Goal: Task Accomplishment & Management: Complete application form

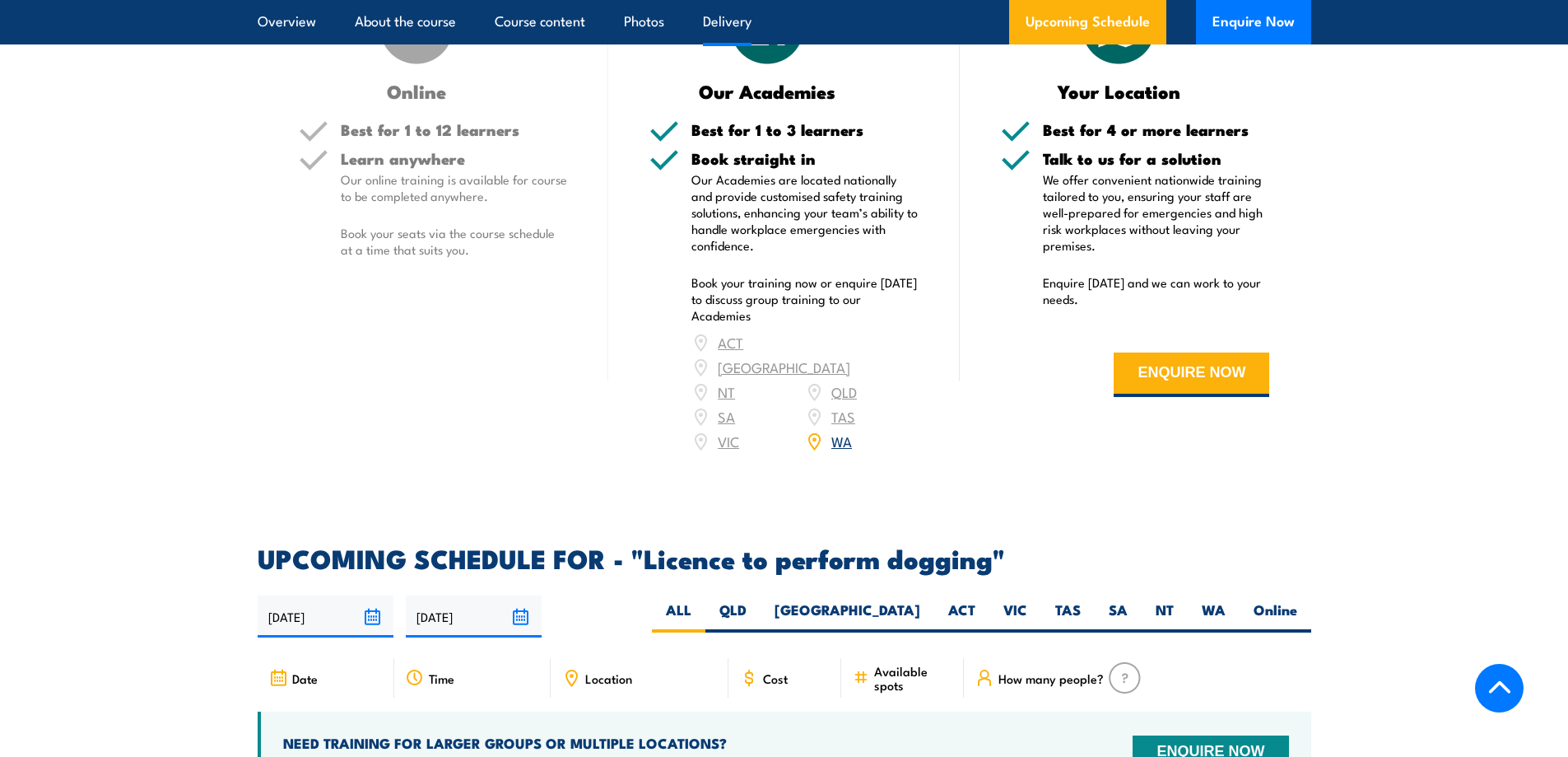
scroll to position [1977, 0]
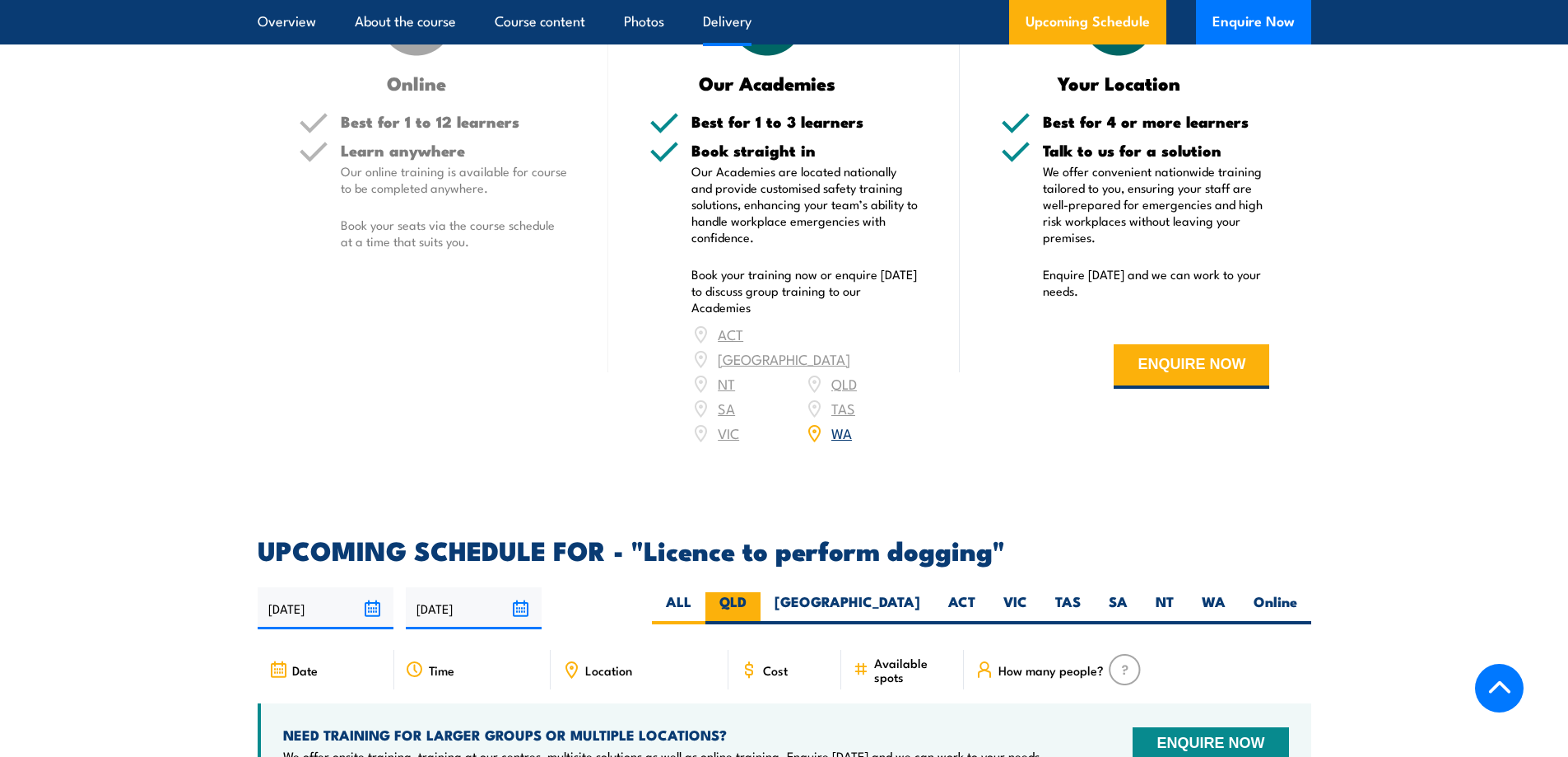
click at [761, 596] on label "QLD" at bounding box center [733, 608] width 55 height 32
click at [758, 596] on input "QLD" at bounding box center [752, 597] width 11 height 11
radio input "true"
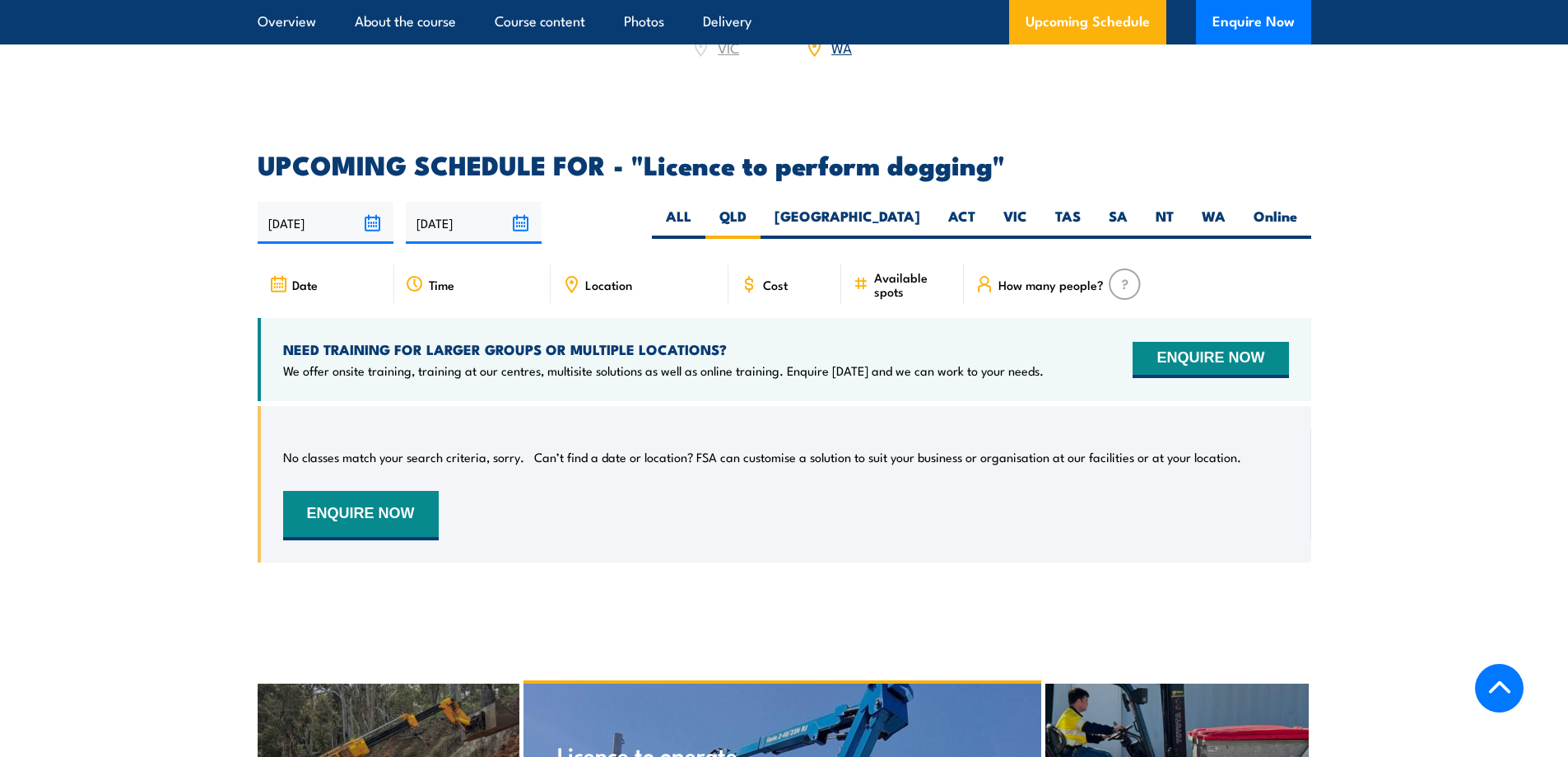
scroll to position [2343, 0]
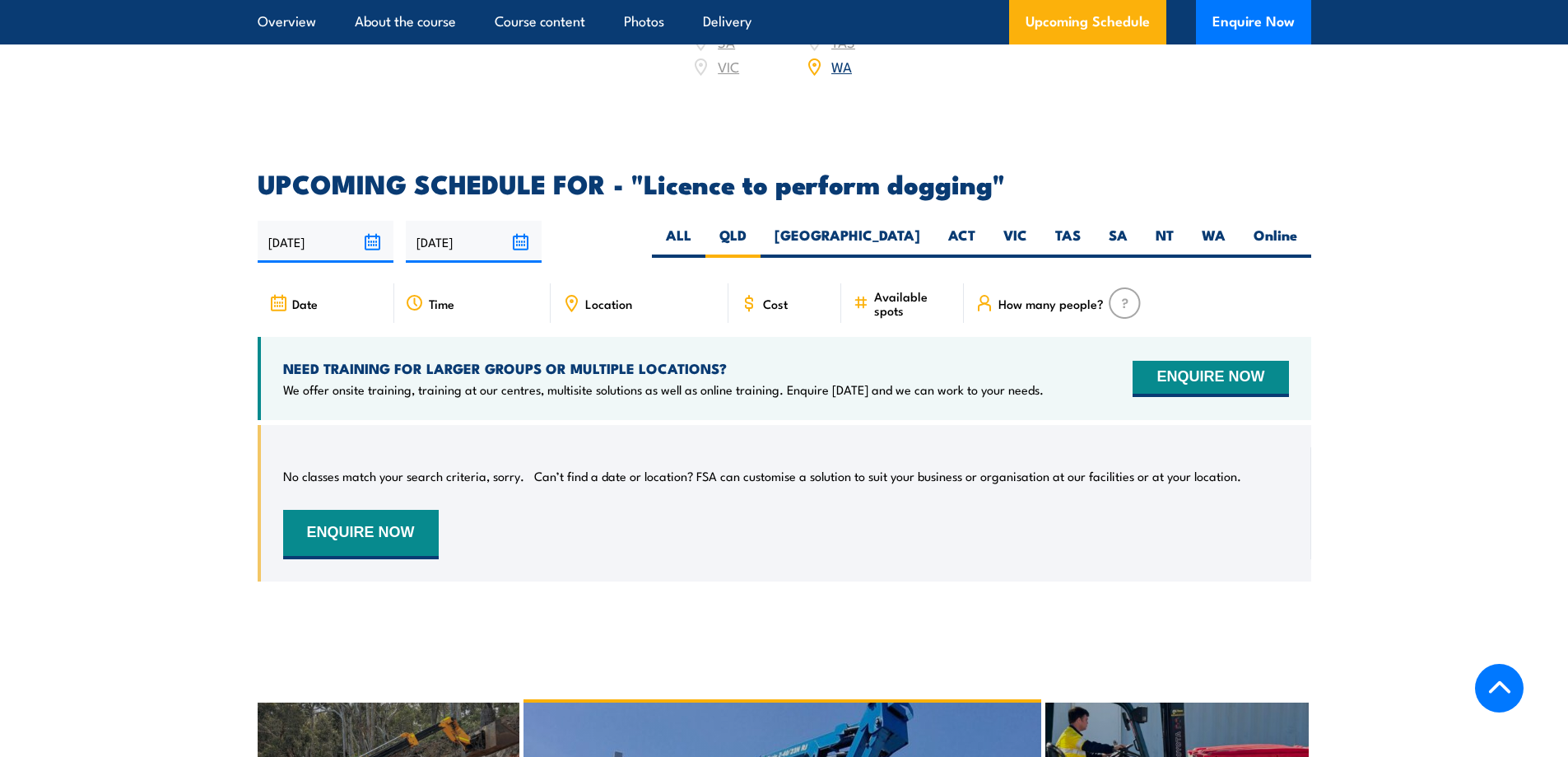
click at [1074, 301] on span "How many people?" at bounding box center [1051, 303] width 105 height 14
click at [1123, 301] on img at bounding box center [1124, 303] width 32 height 31
click at [1200, 349] on div "NEED TRAINING FOR LARGER GROUPS OR MULTIPLE LOCATIONS? We offer onsite training…" at bounding box center [784, 378] width 1054 height 83
click at [1206, 363] on button "ENQUIRE NOW" at bounding box center [1210, 379] width 156 height 36
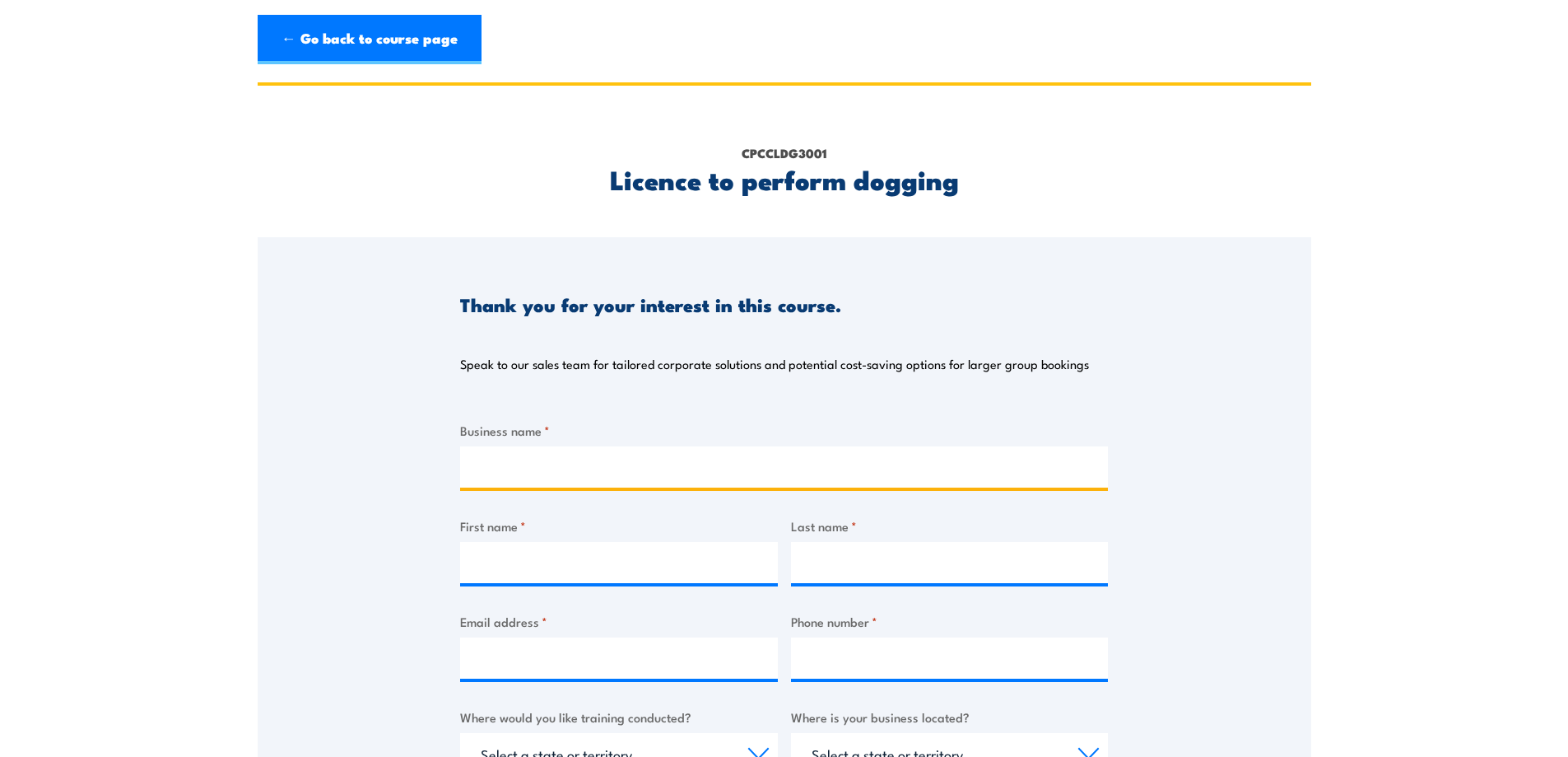
click at [816, 451] on input "Business name *" at bounding box center [784, 467] width 648 height 41
type input "Redmond Gary Australia"
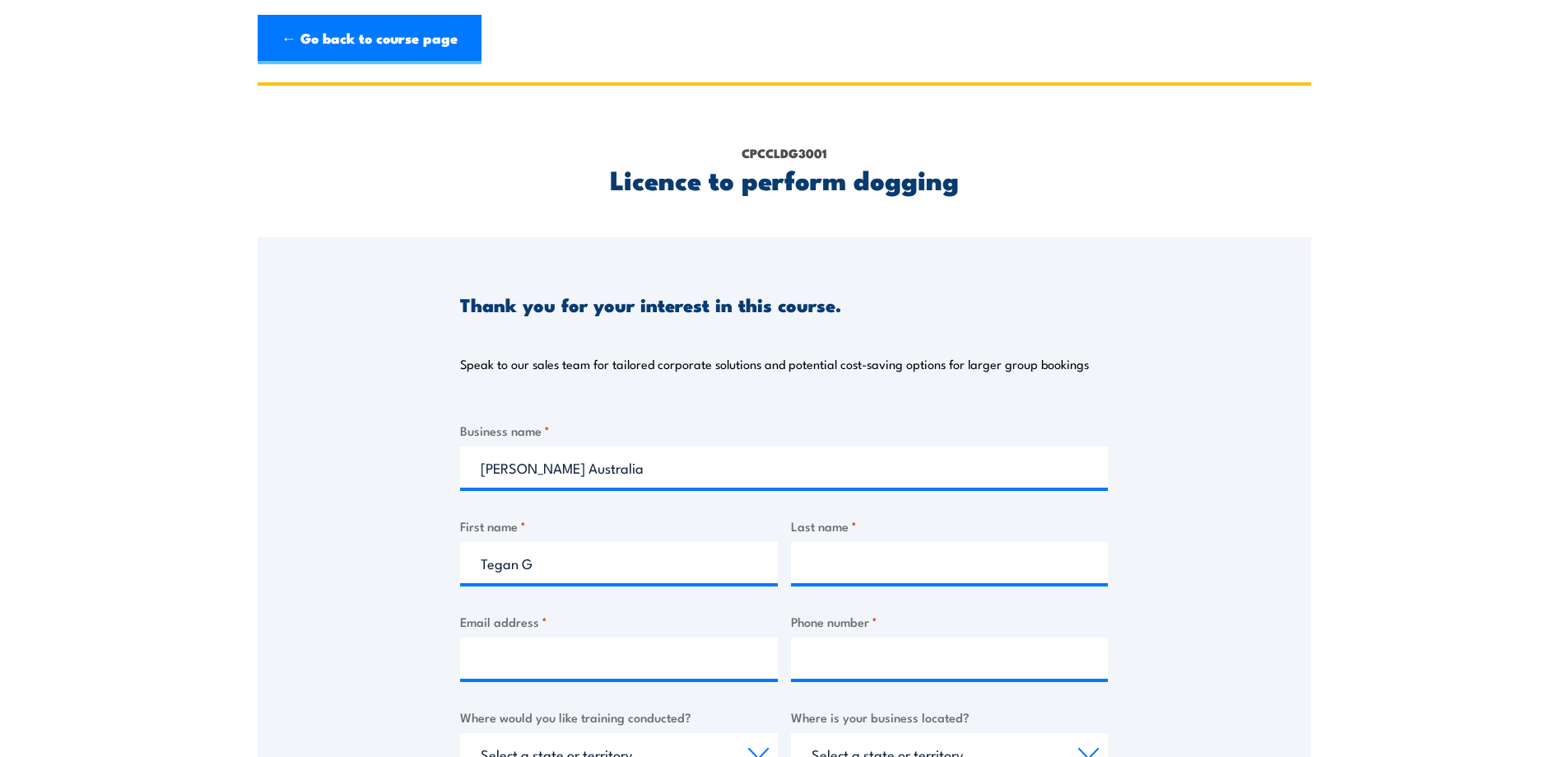
drag, startPoint x: 778, startPoint y: 615, endPoint x: 751, endPoint y: 590, distance: 36.8
click at [774, 610] on div "Business name * Redmond Gary Australia First name * Tegan G Last name * Email a…" at bounding box center [784, 730] width 648 height 620
click at [713, 559] on input "Tegan G" at bounding box center [619, 562] width 318 height 41
type input "Tegan"
type input "G"
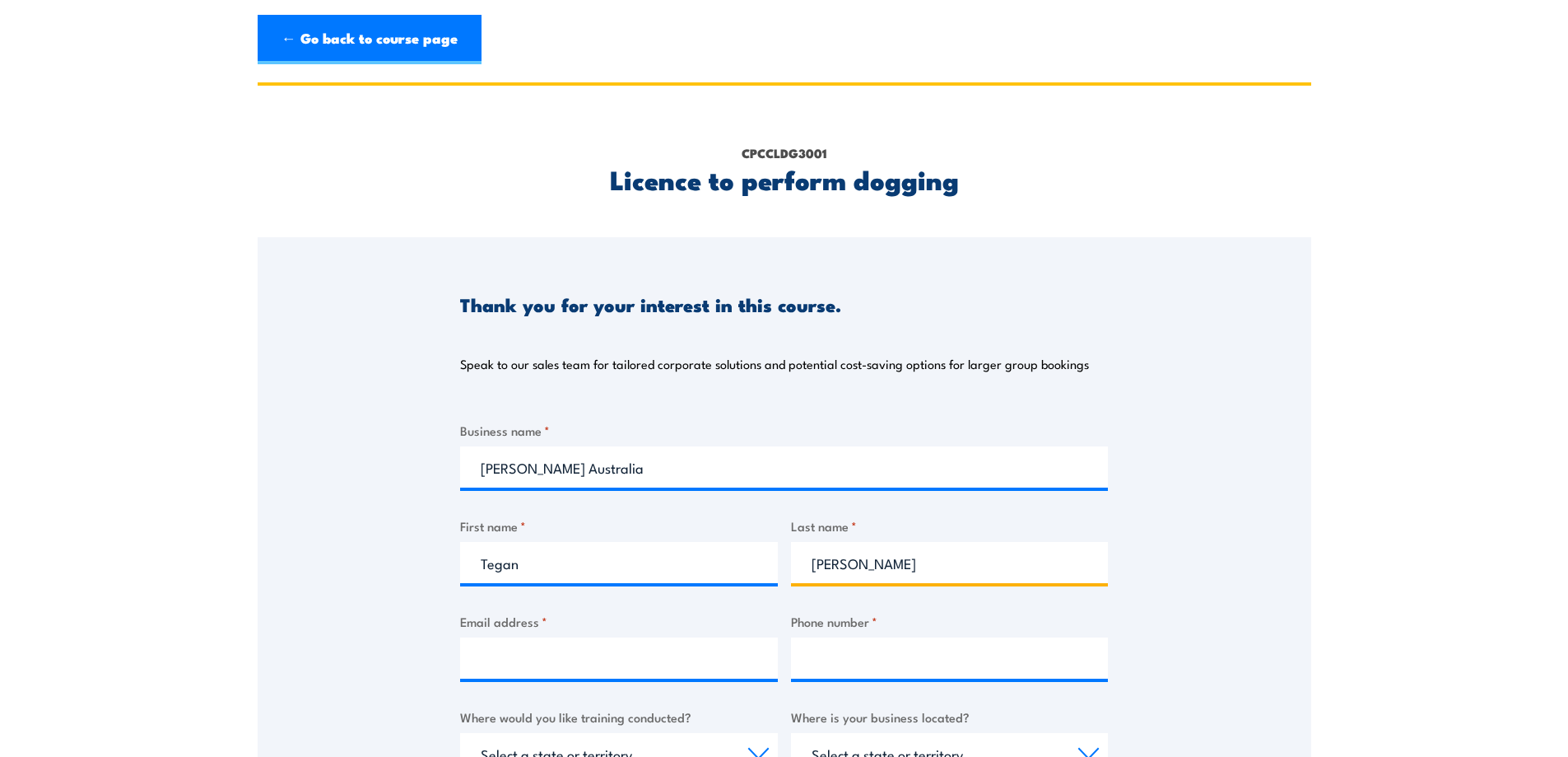
type input "Gerrard"
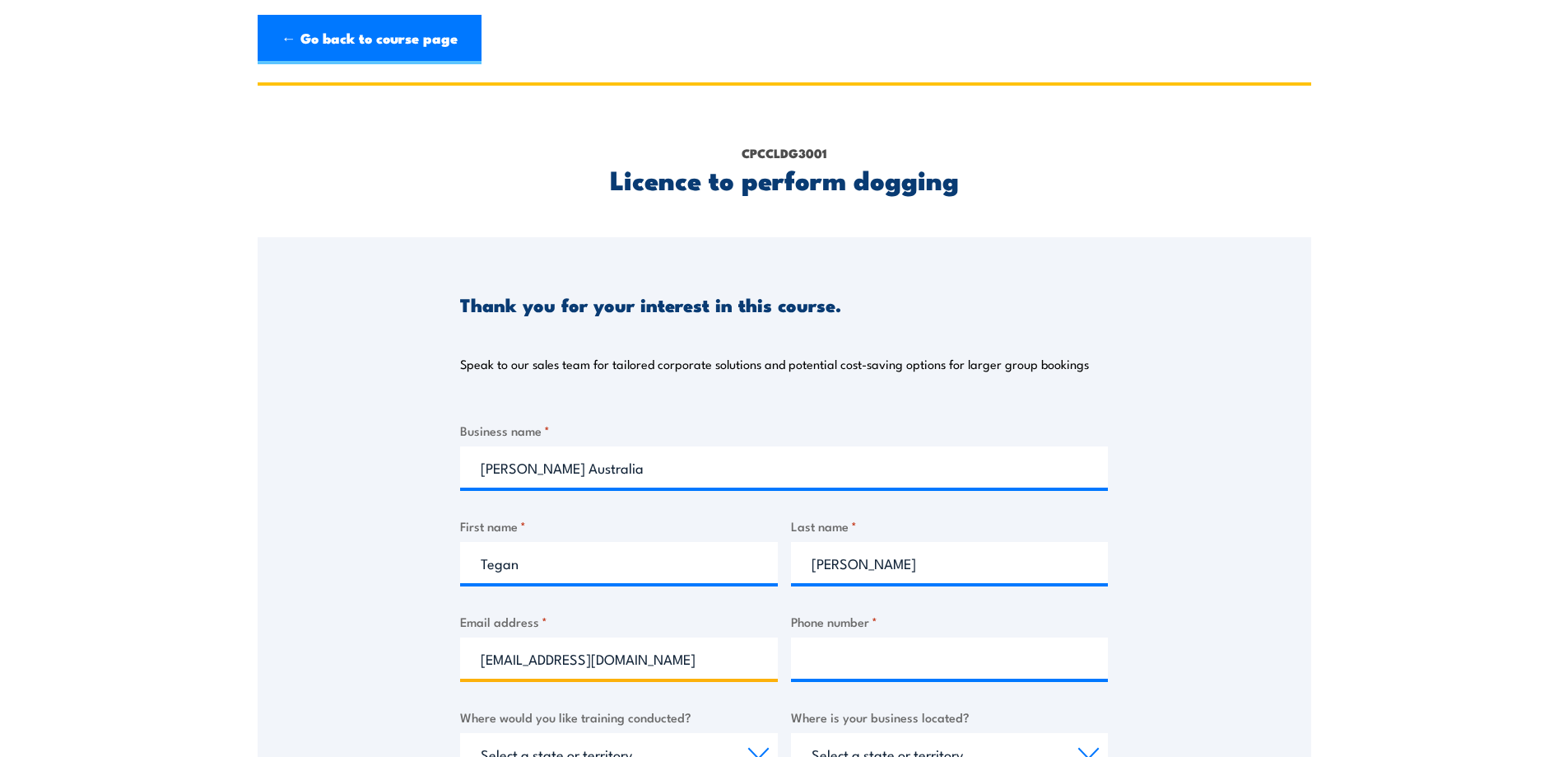
type input "hr@rg.com.au"
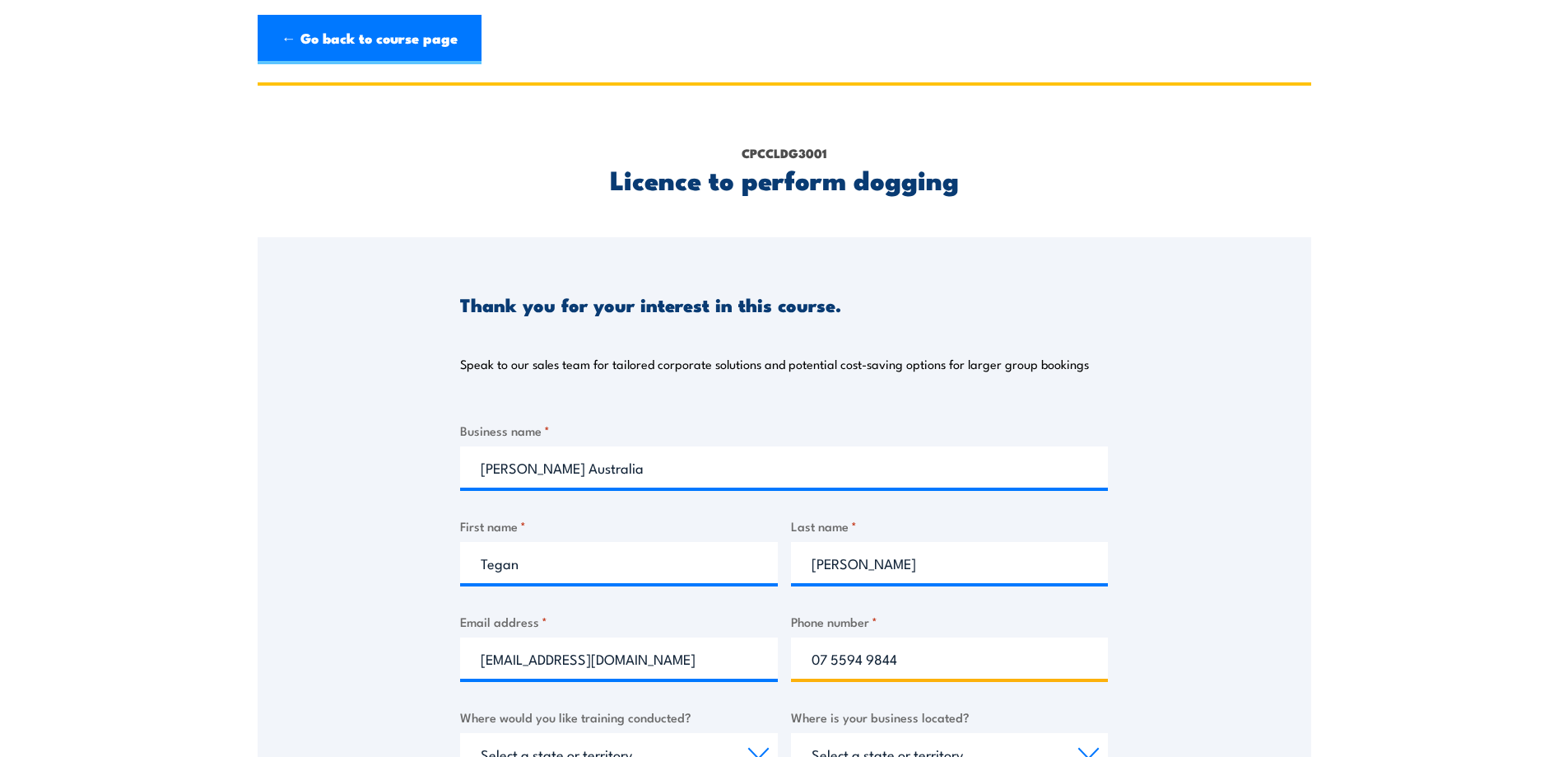
type input "07 5594 9844"
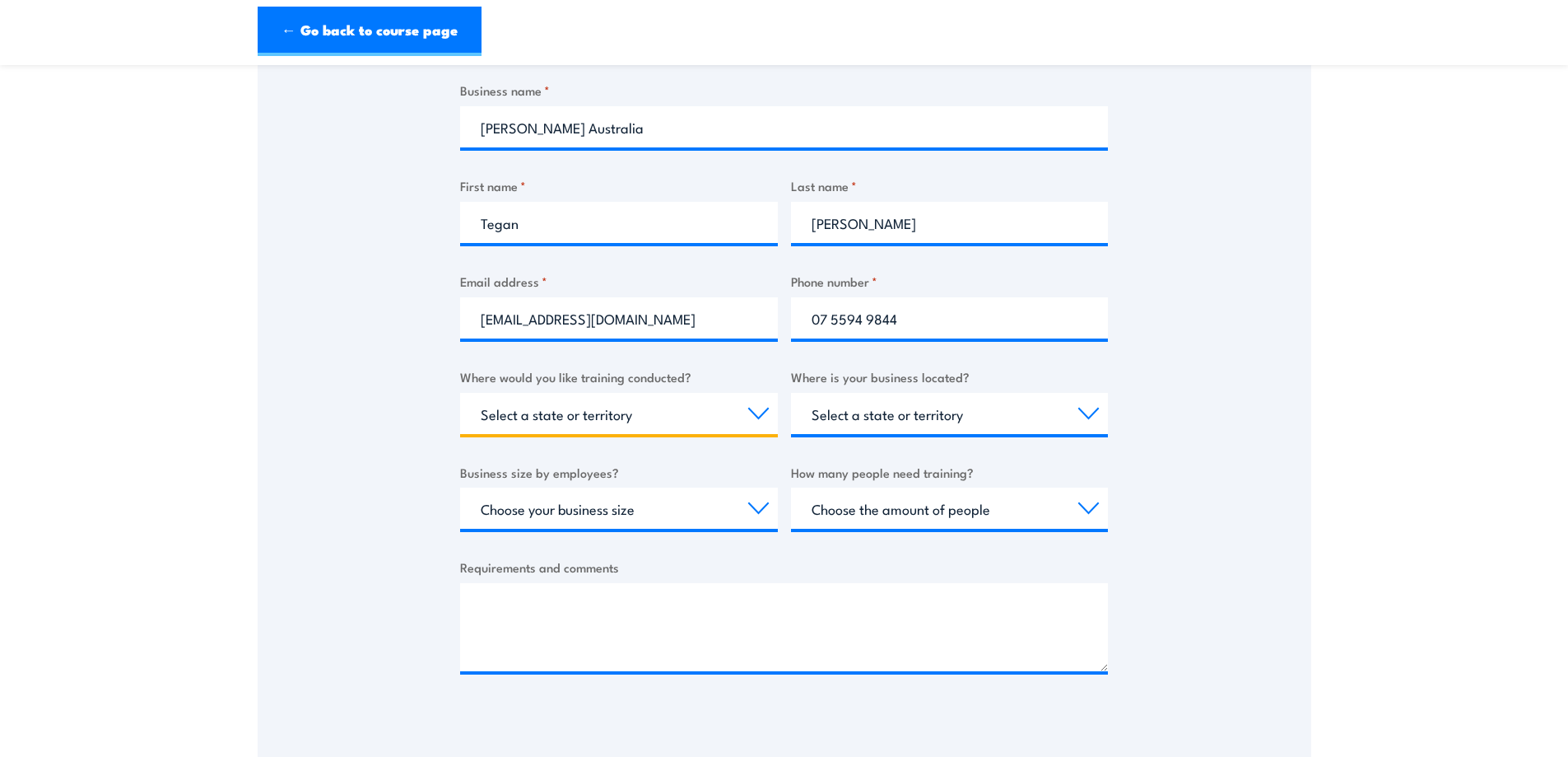
scroll to position [347, 0]
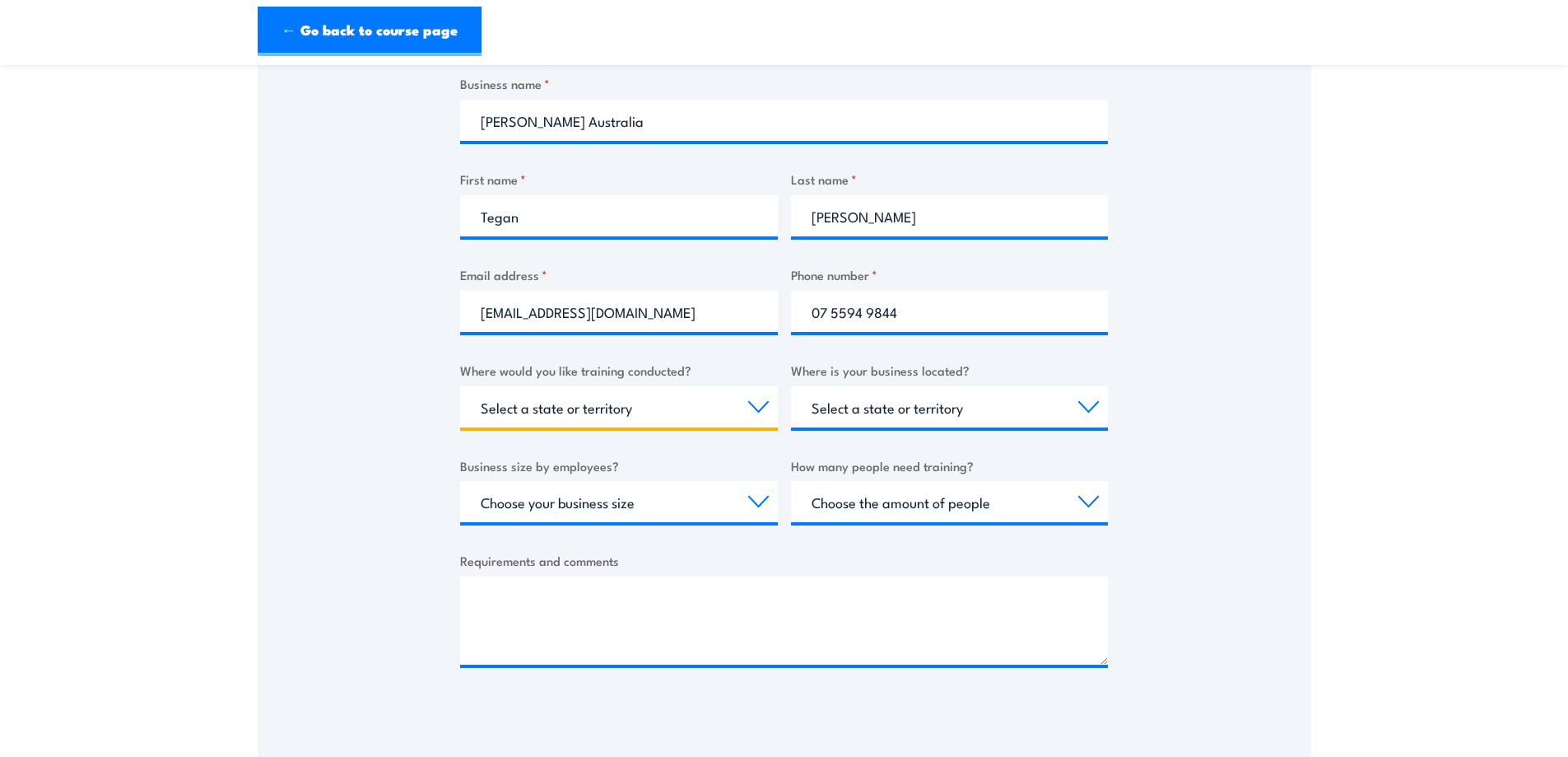
click at [727, 417] on select "Select a state or territory Nationally - multiple locations QLD NSW VIC SA ACT …" at bounding box center [619, 407] width 318 height 41
select select "QLD"
click at [460, 386] on select "Select a state or territory Nationally - multiple locations QLD NSW VIC SA ACT …" at bounding box center [619, 407] width 318 height 41
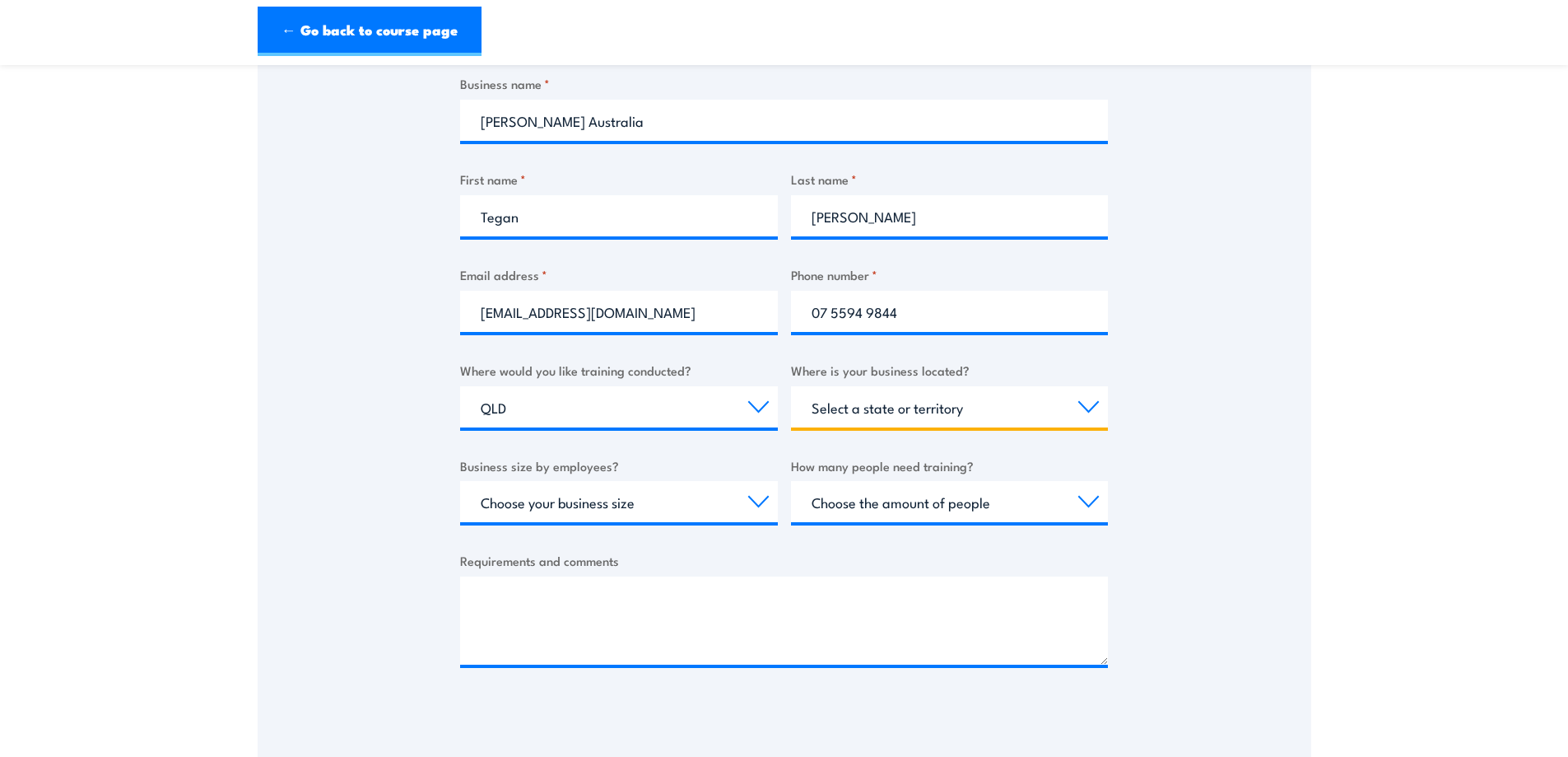
click at [1048, 403] on select "Select a state or territory QLD NSW VIC SA ACT WA TAS NT" at bounding box center [950, 407] width 318 height 41
select select "QLD"
click at [791, 386] on select "Select a state or territory QLD NSW VIC SA ACT WA TAS NT" at bounding box center [950, 407] width 318 height 41
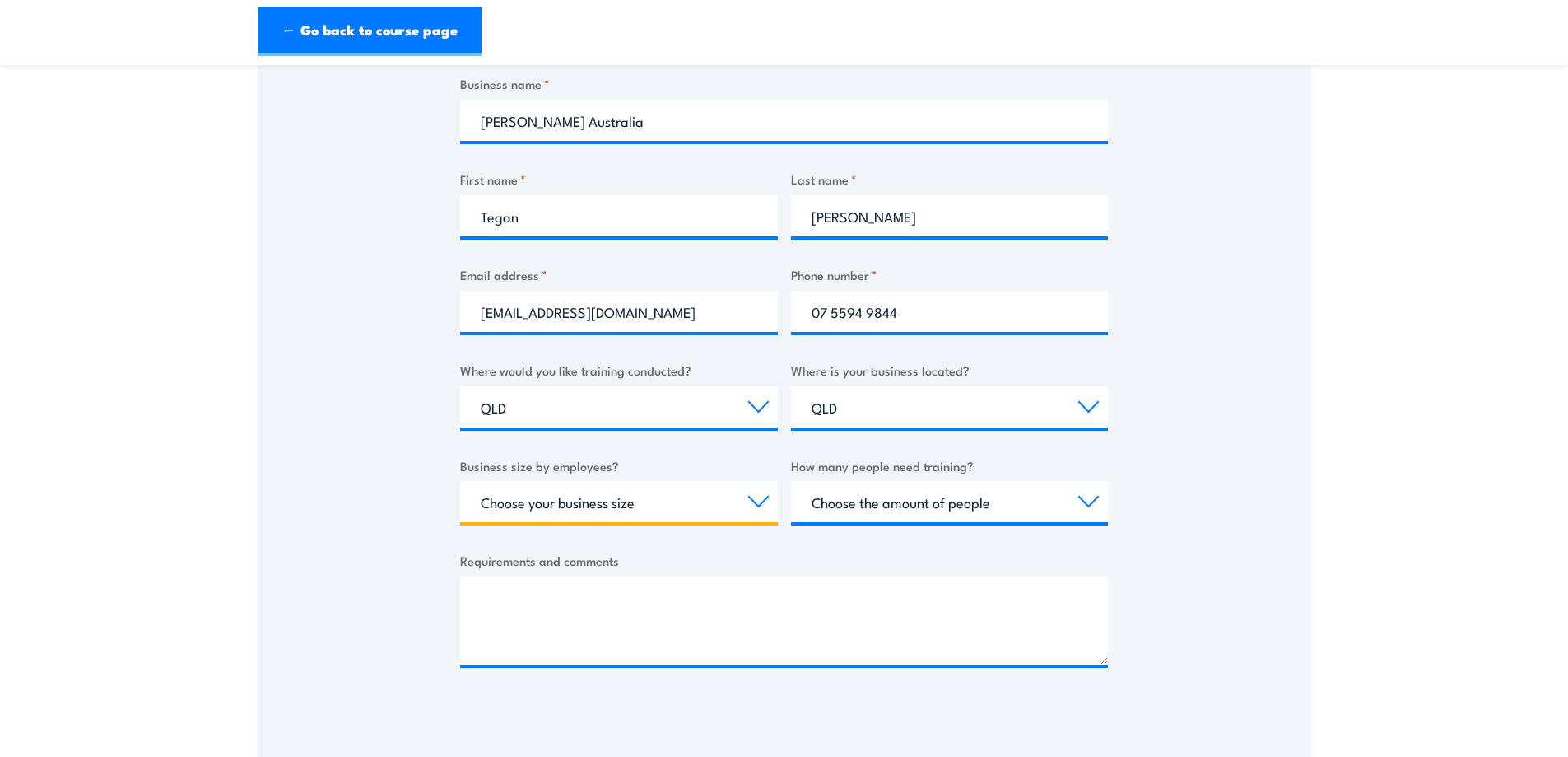
click at [735, 495] on select "Choose your business size 1 to 19 20 to 199 200+" at bounding box center [619, 502] width 318 height 41
select select "20 to 199"
click at [460, 481] on select "Choose your business size 1 to 19 20 to 199 200+" at bounding box center [619, 502] width 318 height 41
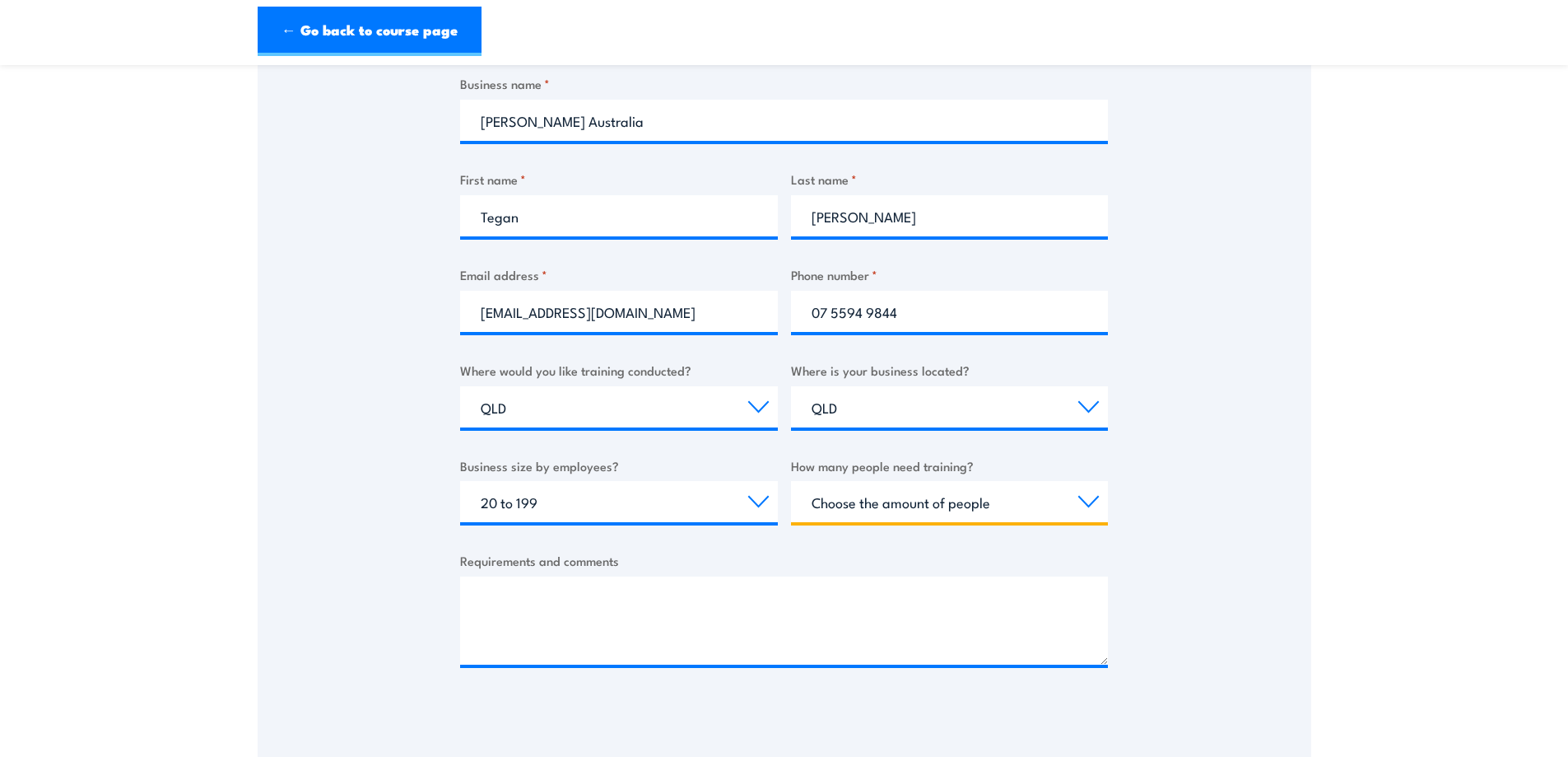
click at [1009, 498] on select "Choose the amount of people 1 to 4 5 to 19 20+" at bounding box center [950, 502] width 318 height 41
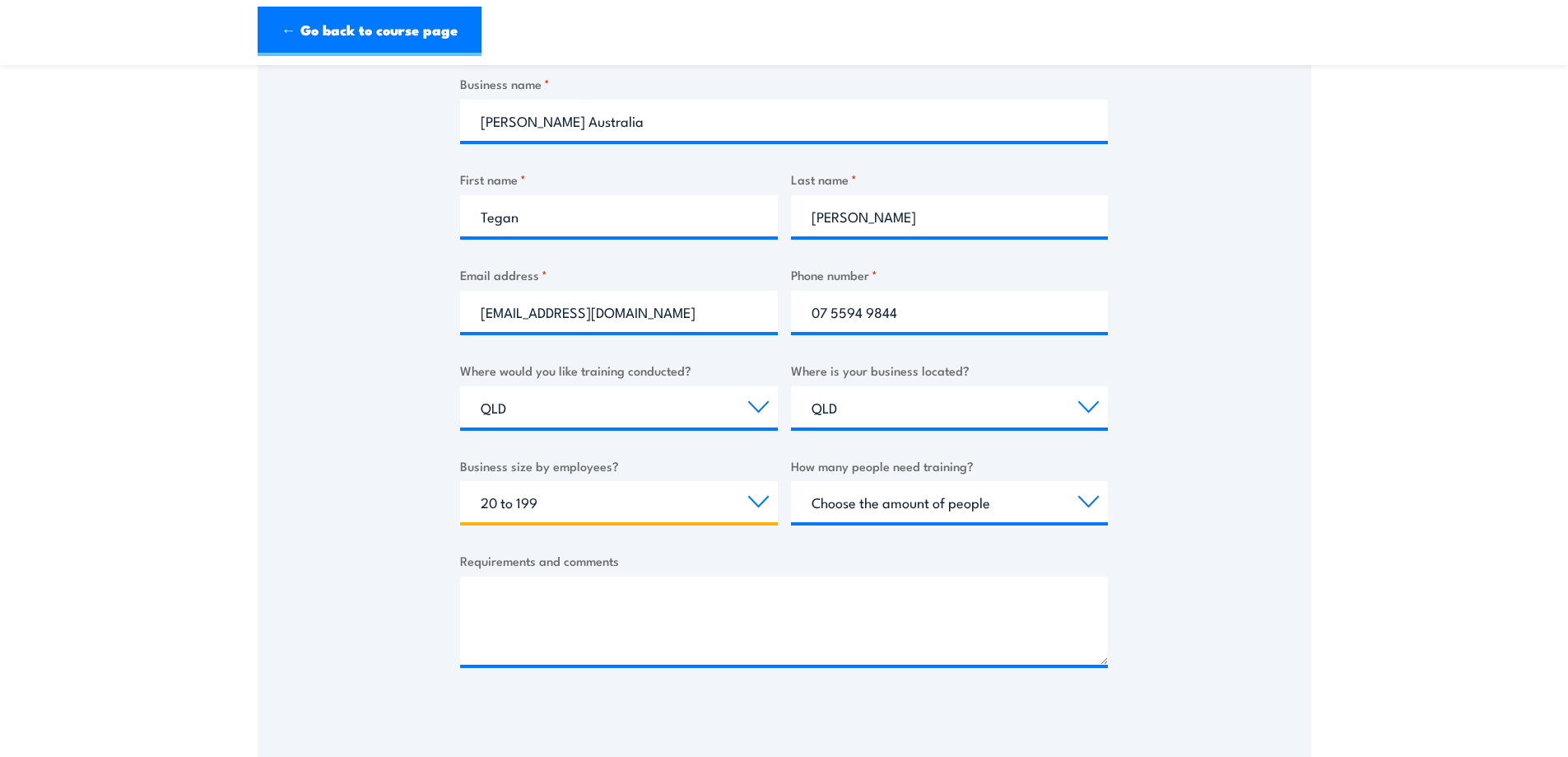
click at [697, 489] on select "Choose your business size 1 to 19 20 to 199 200+" at bounding box center [619, 502] width 318 height 41
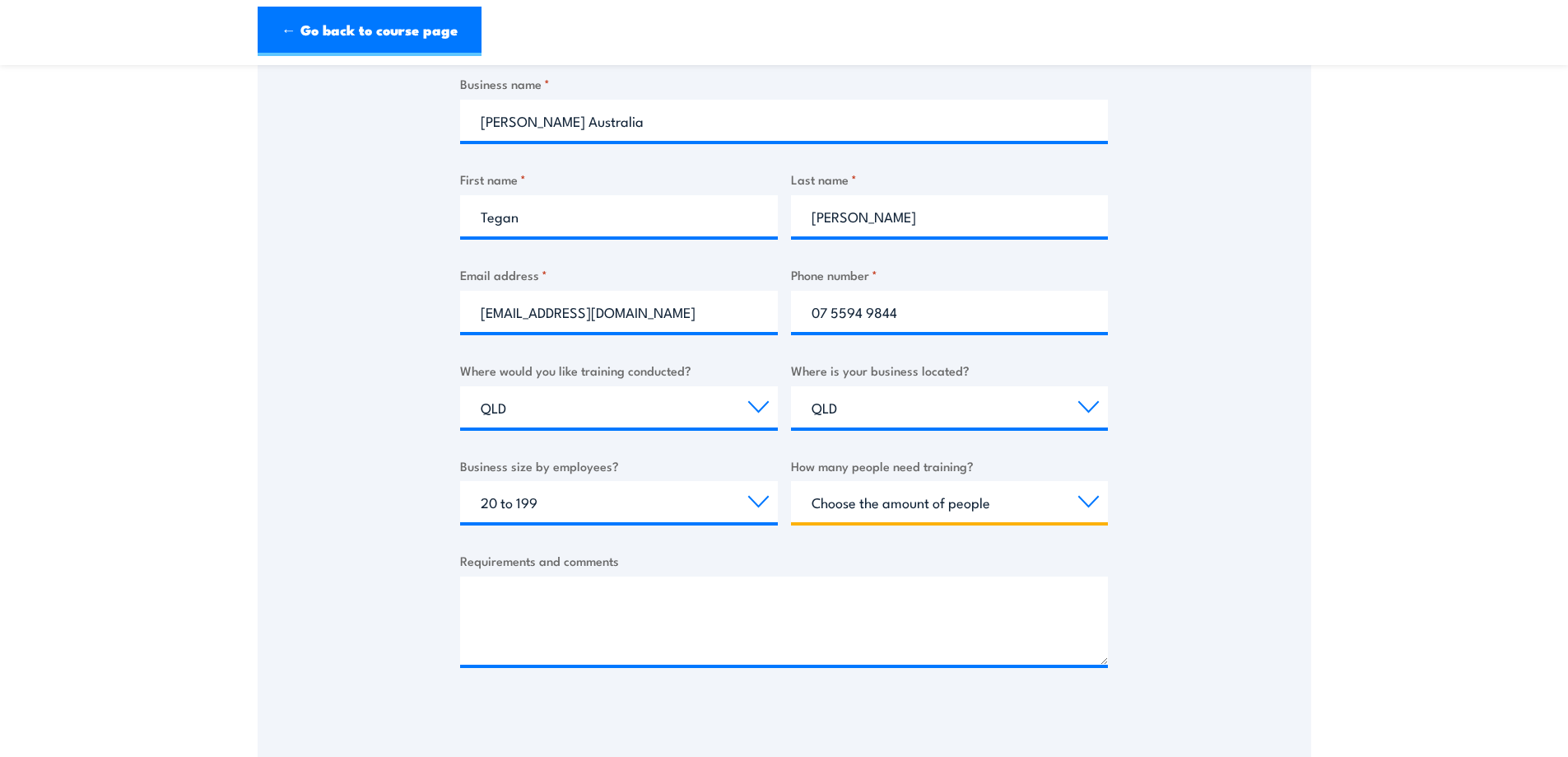
click at [944, 486] on select "Choose the amount of people 1 to 4 5 to 19 20+" at bounding box center [950, 502] width 318 height 41
select select "20+"
click at [791, 481] on select "Choose the amount of people 1 to 4 5 to 19 20+" at bounding box center [950, 502] width 318 height 41
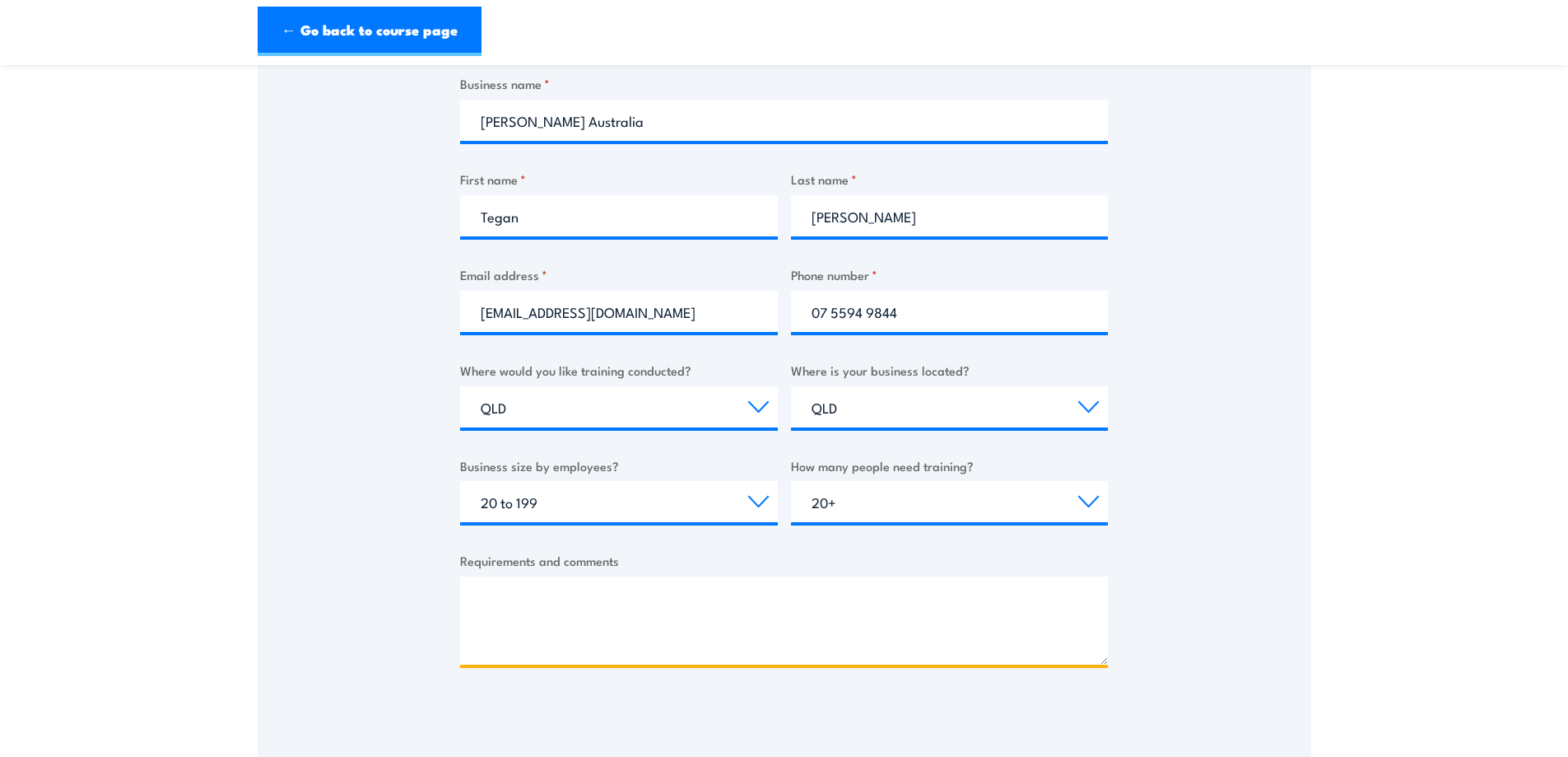
click at [844, 620] on textarea "Requirements and comments" at bounding box center [784, 620] width 648 height 88
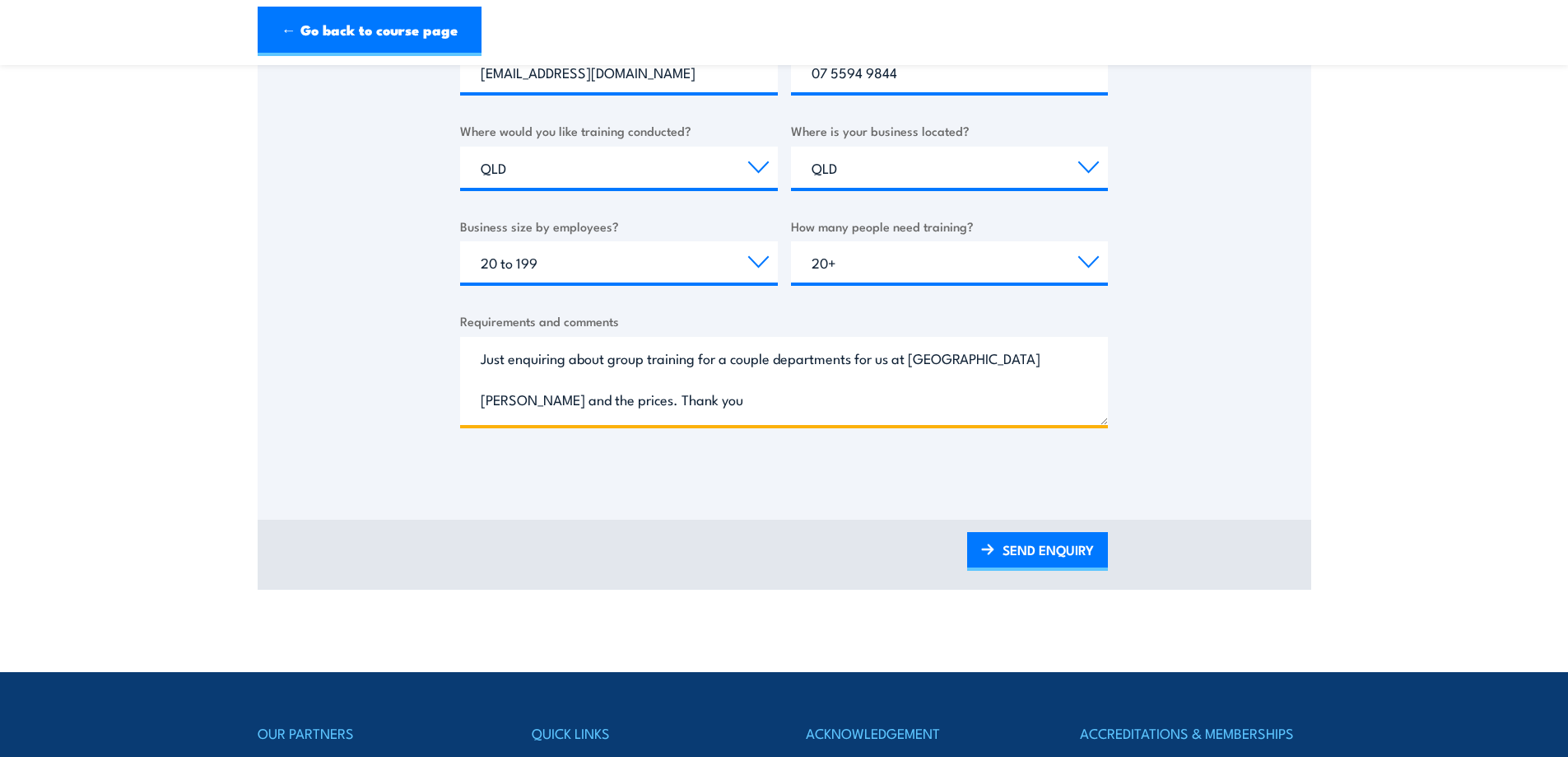
scroll to position [594, 0]
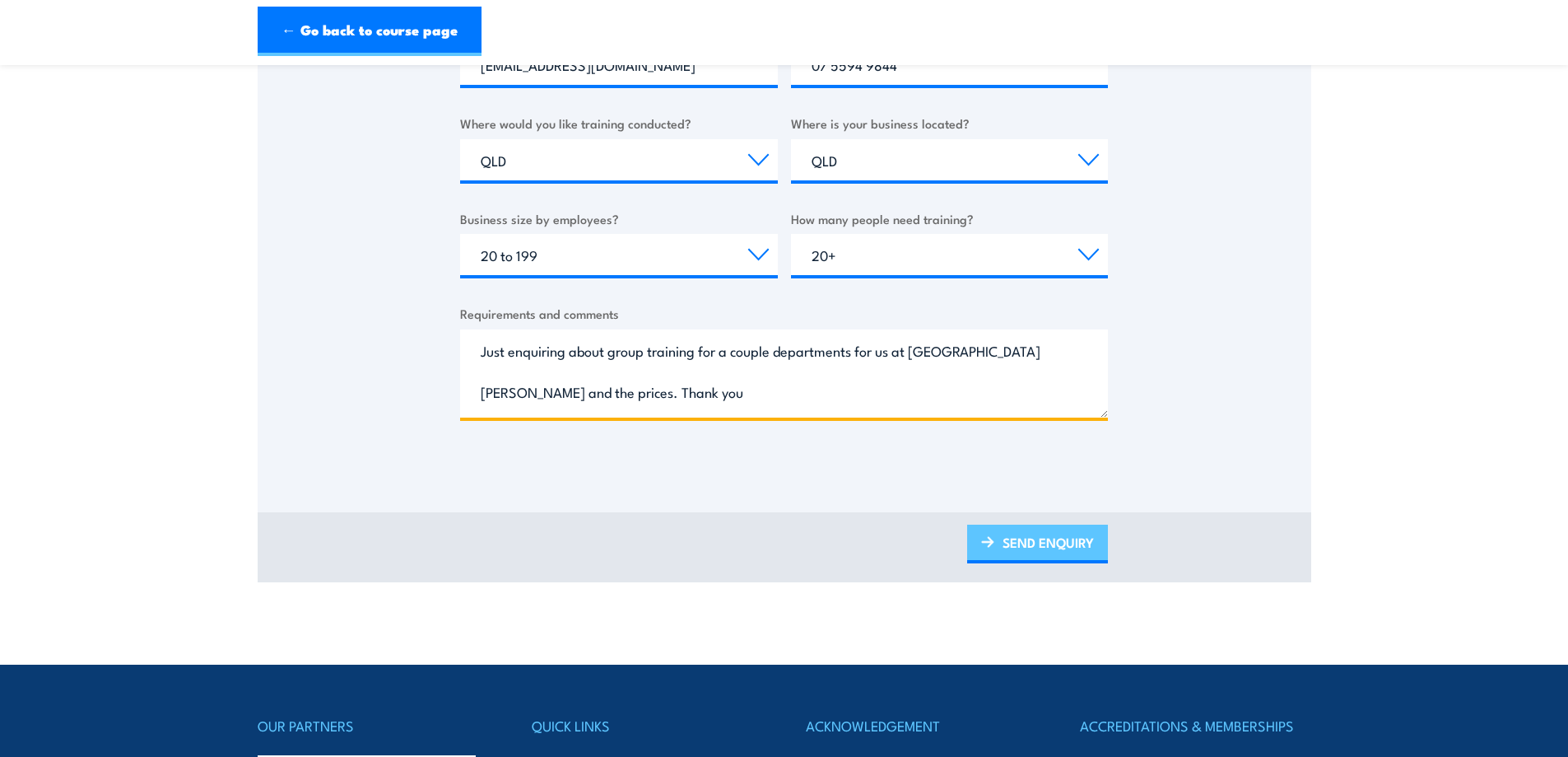
type textarea "Just enquiring about group training for a couple departments for us at Redmond …"
click at [1072, 526] on link "SEND ENQUIRY" at bounding box center [1037, 543] width 141 height 39
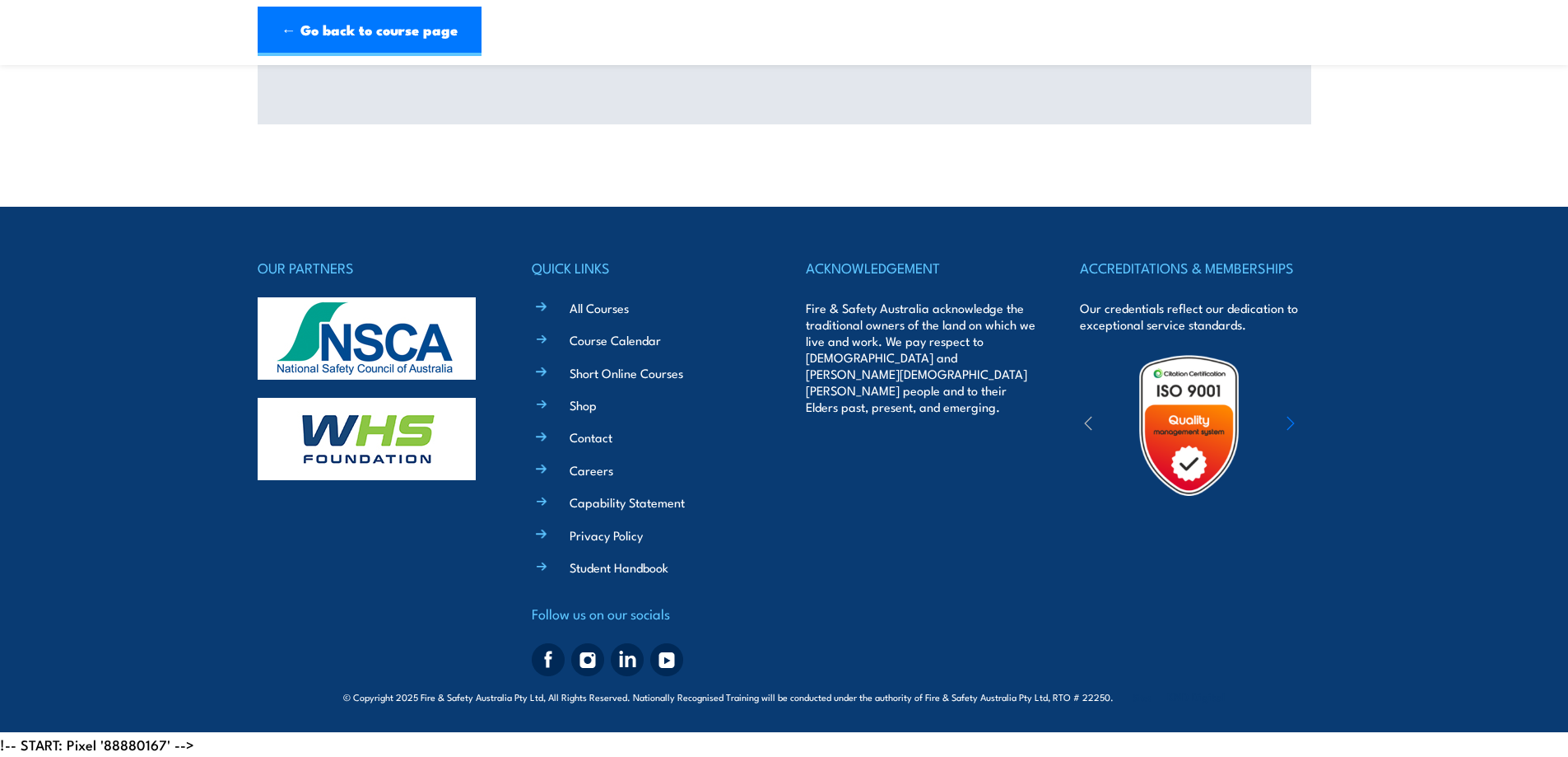
scroll to position [0, 0]
click at [1056, 538] on div "OUR PARTNERS QUICK LINKS All Courses Course Calendar Short Online Courses Shop …" at bounding box center [784, 469] width 1054 height 427
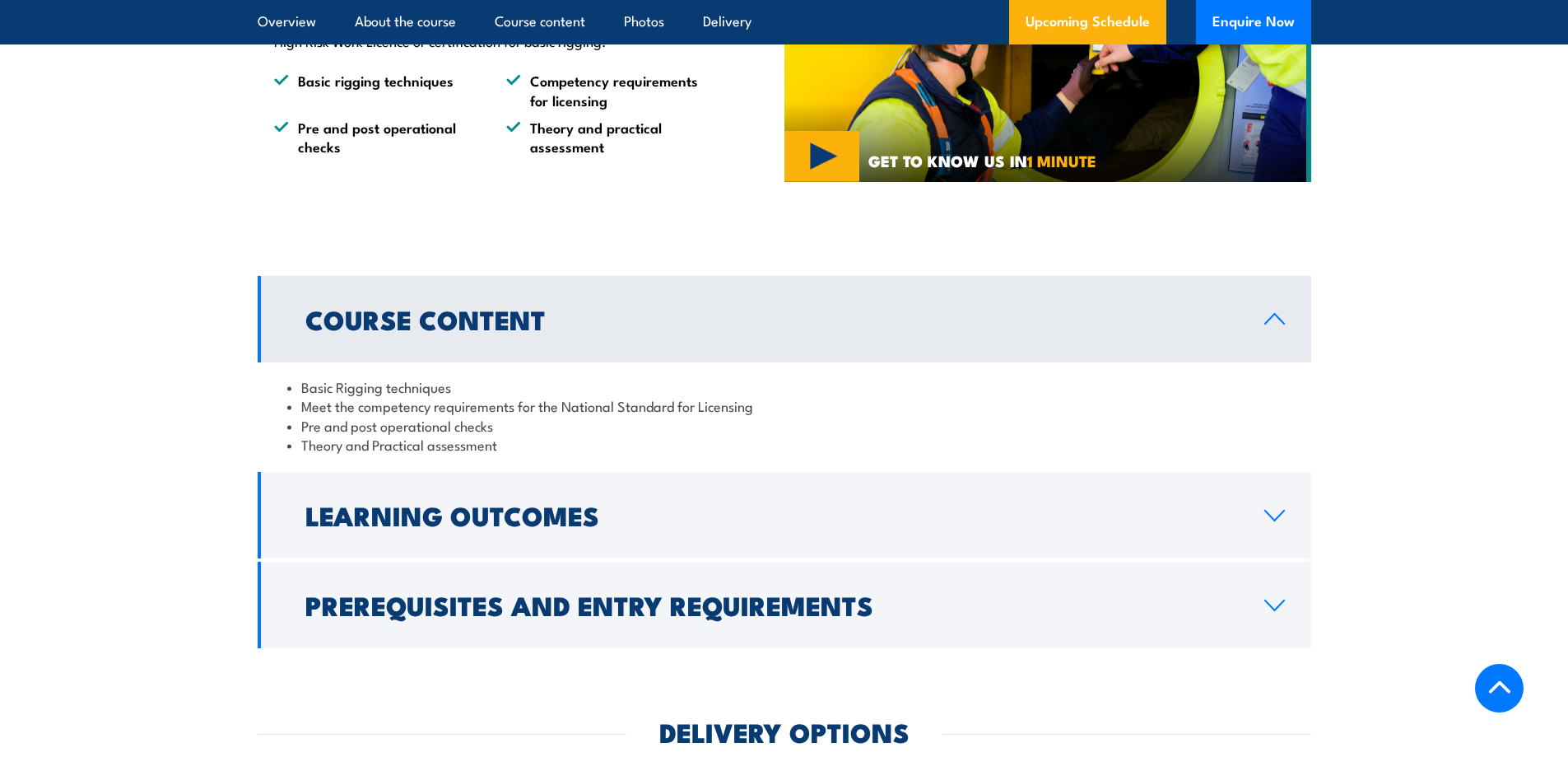
scroll to position [1153, 0]
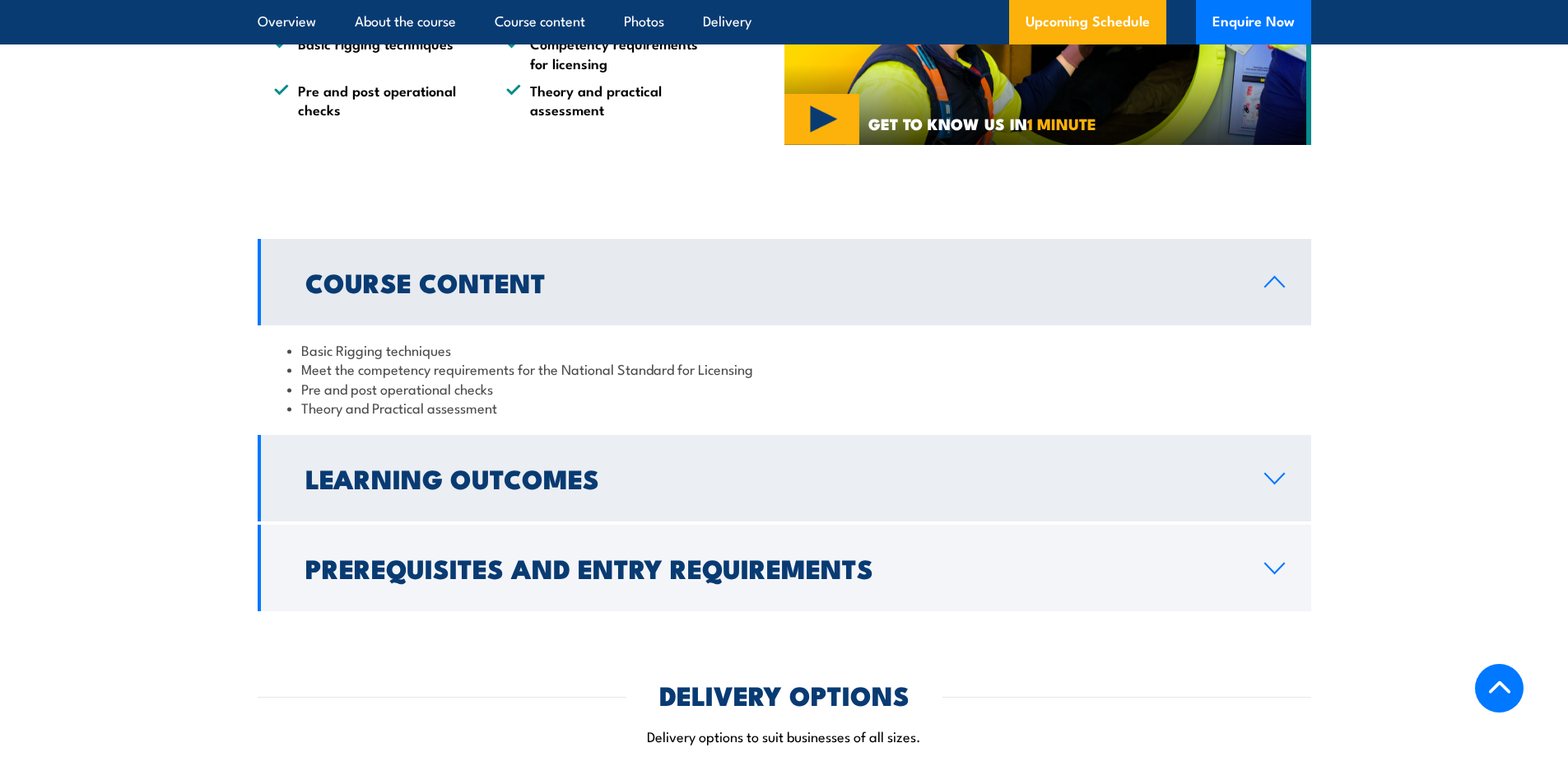
click at [572, 489] on h2 "Learning Outcomes" at bounding box center [772, 478] width 933 height 23
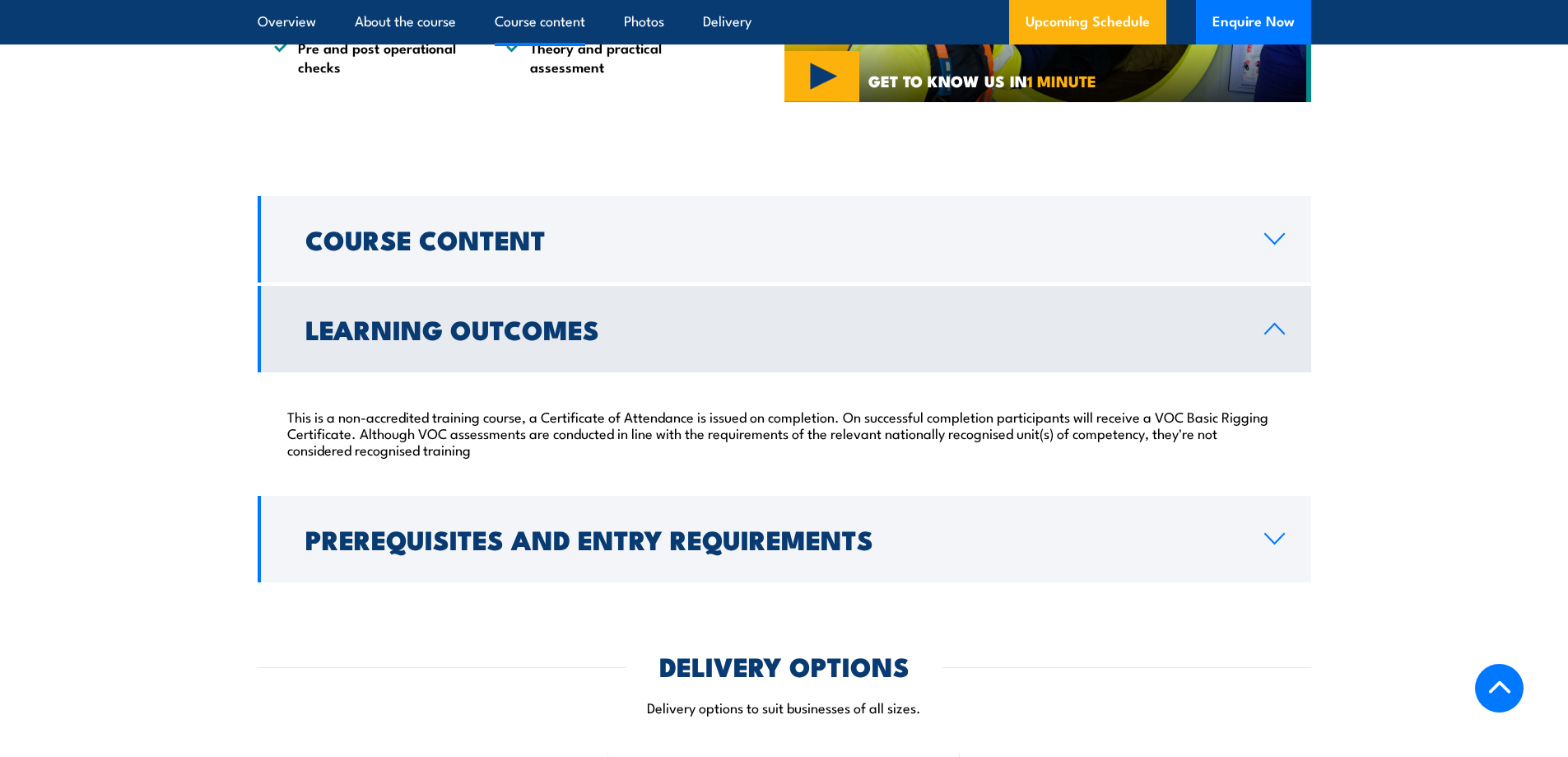
scroll to position [1236, 0]
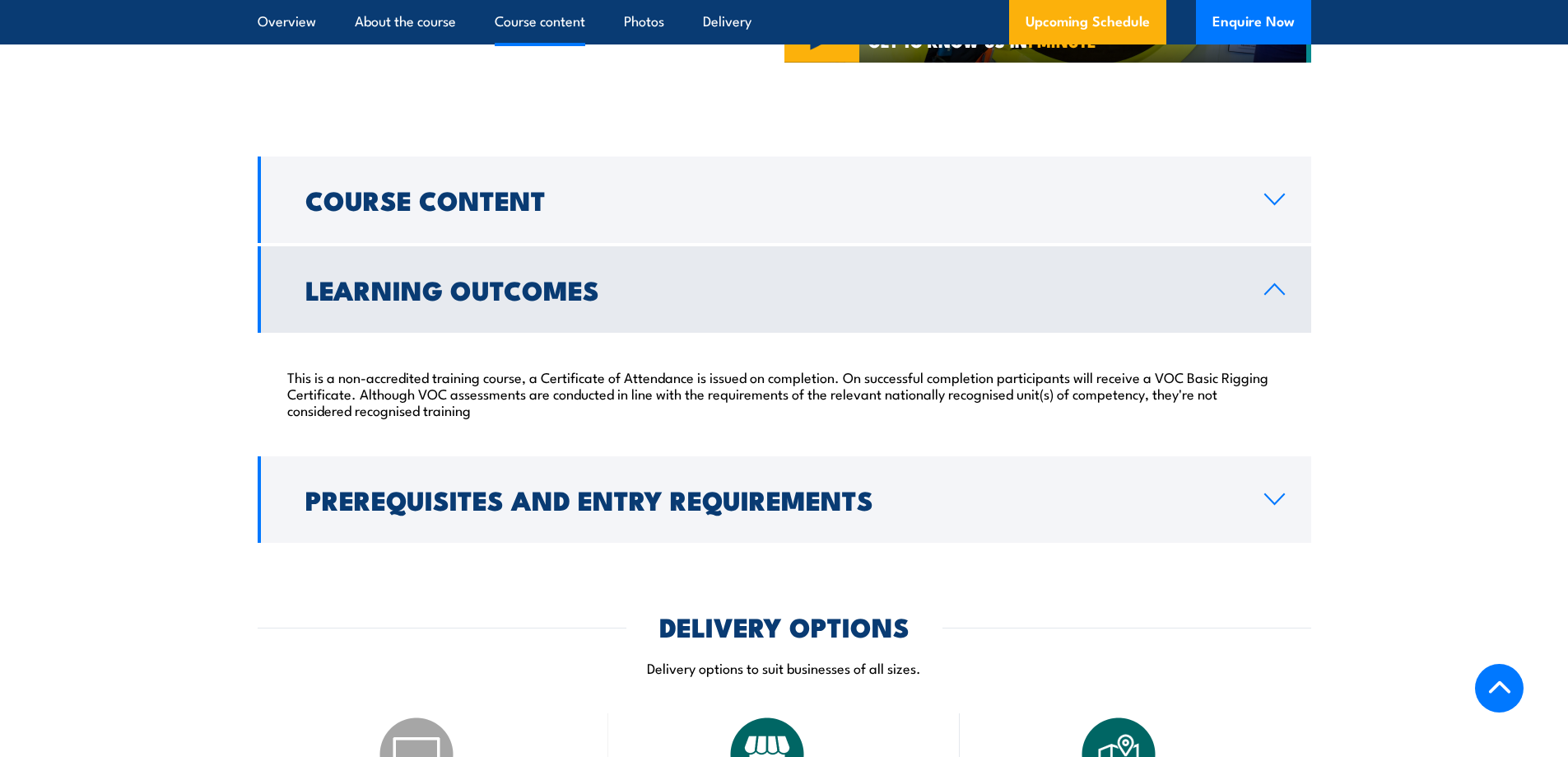
click at [572, 488] on h2 "Prerequisites and Entry Requirements" at bounding box center [772, 499] width 933 height 23
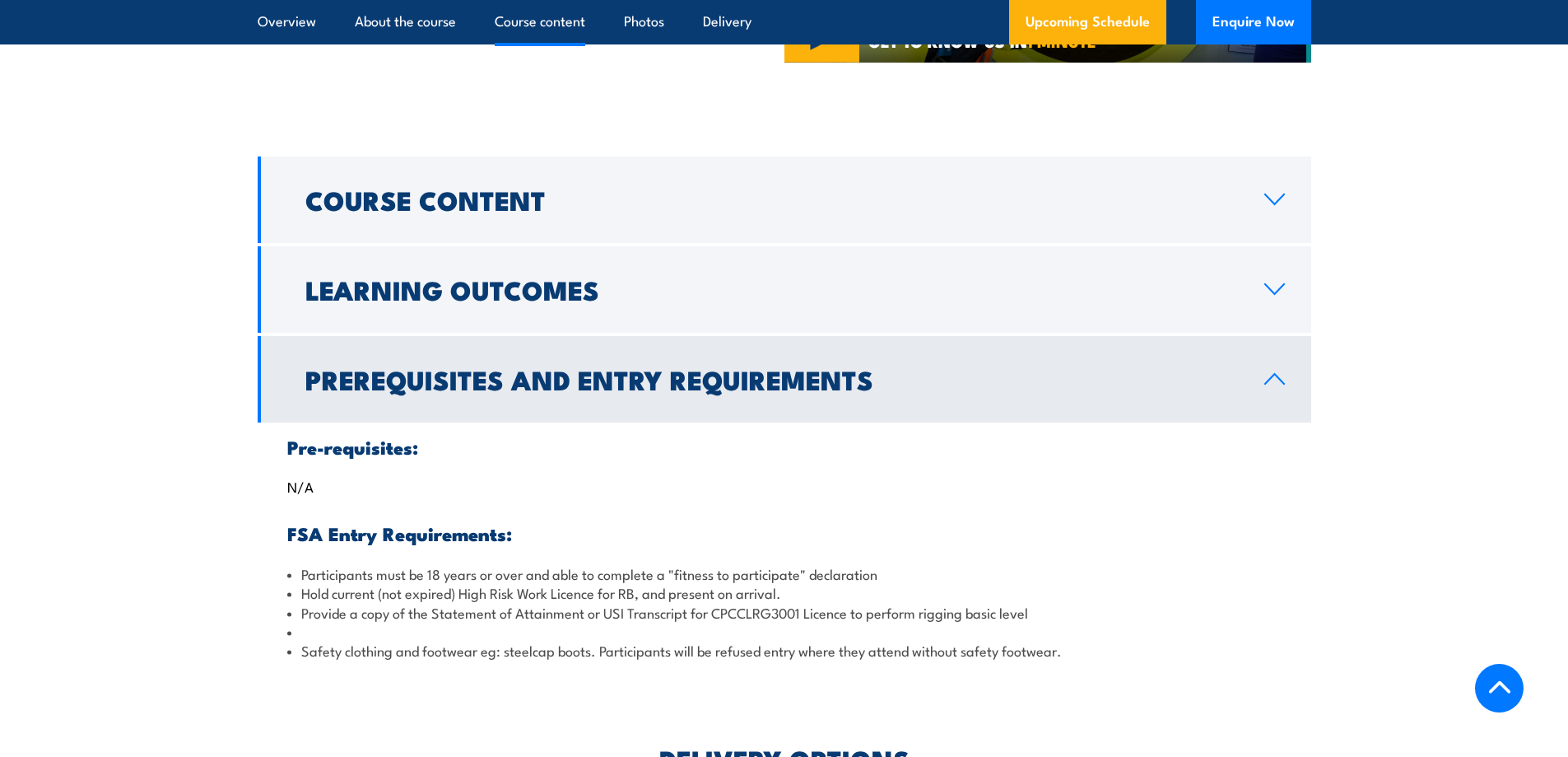
click at [570, 368] on h2 "Prerequisites and Entry Requirements" at bounding box center [772, 379] width 933 height 23
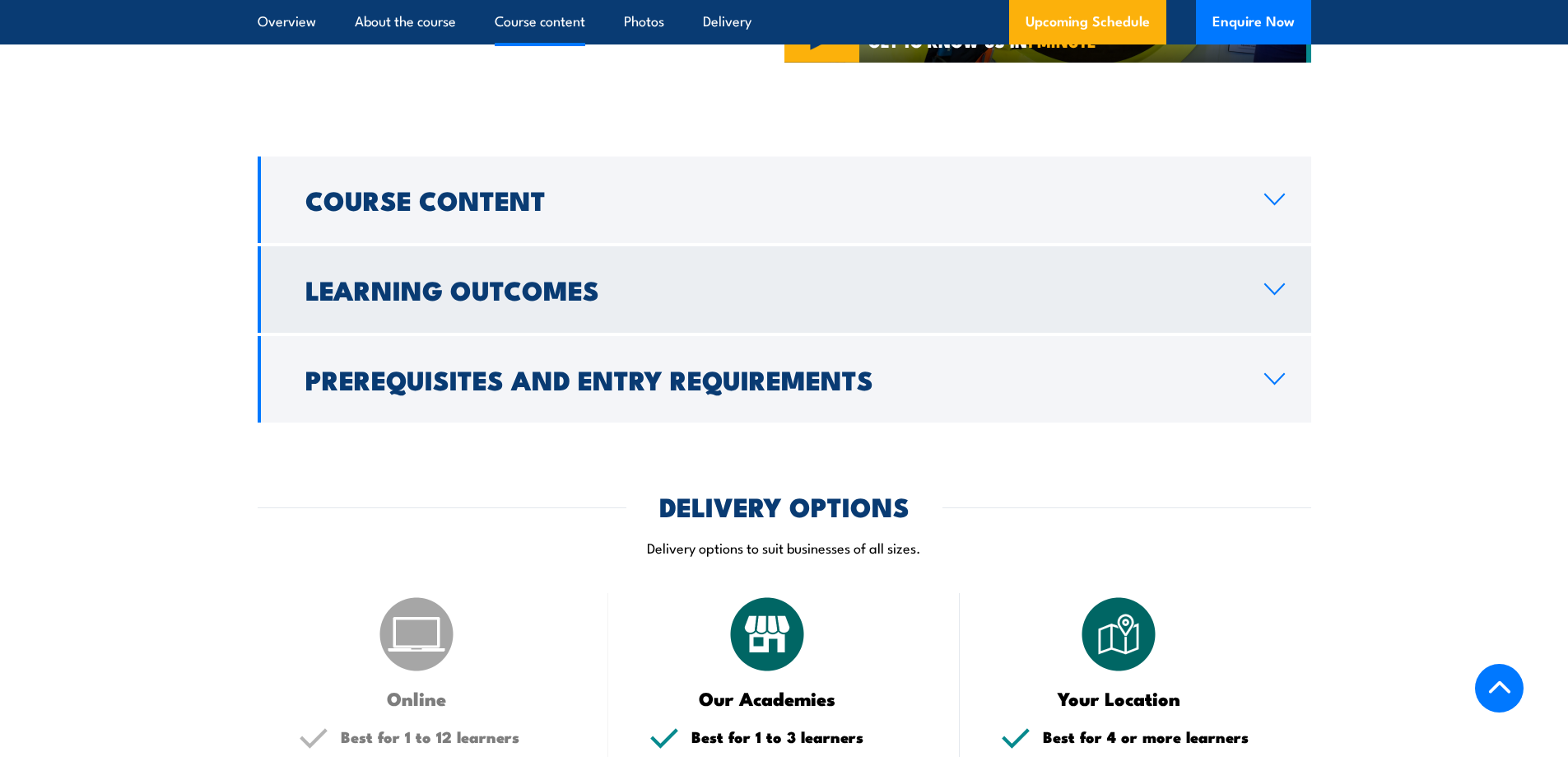
click at [565, 301] on h2 "Learning Outcomes" at bounding box center [772, 289] width 933 height 23
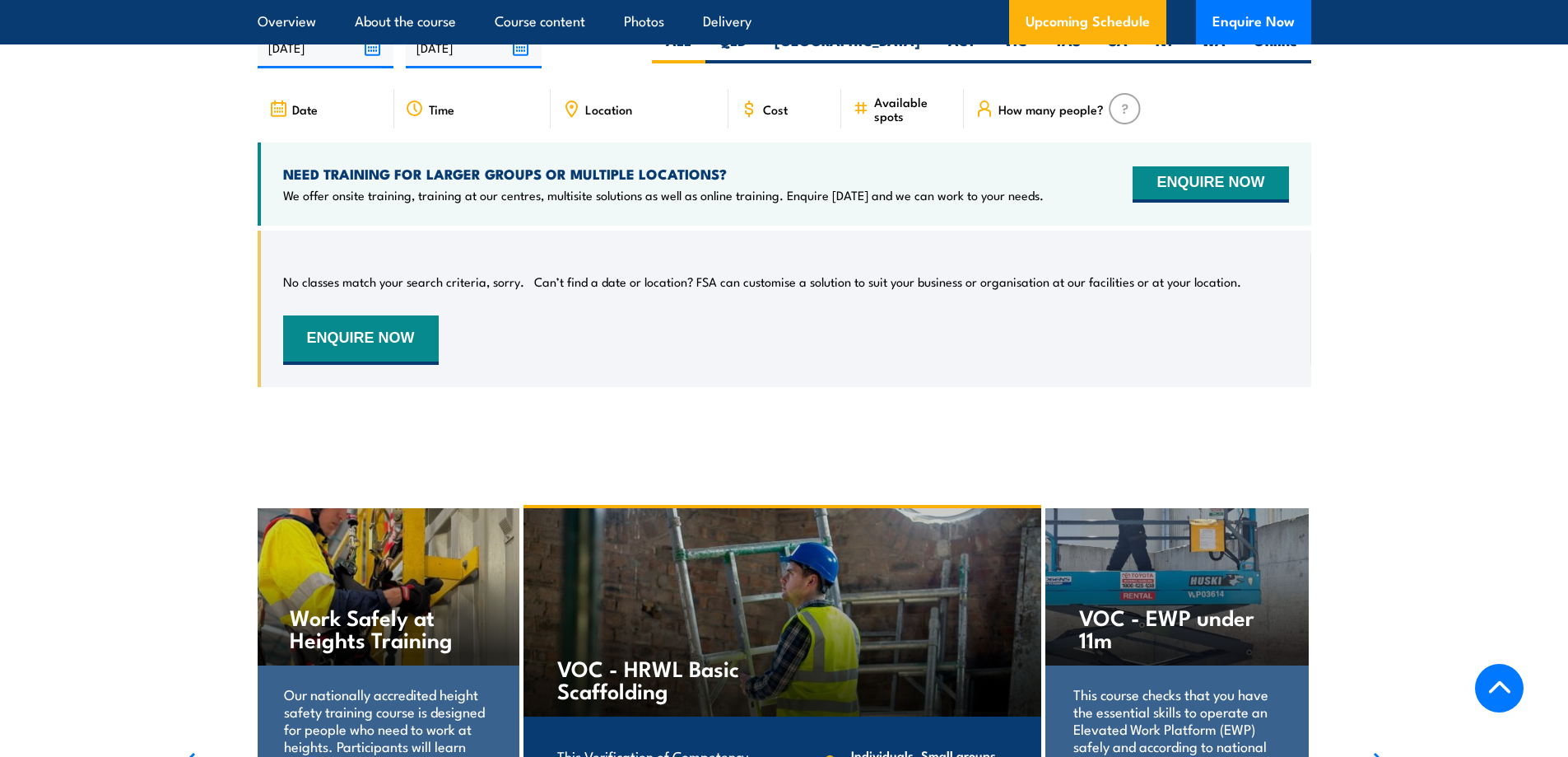
scroll to position [2531, 0]
